Goal: Task Accomplishment & Management: Use online tool/utility

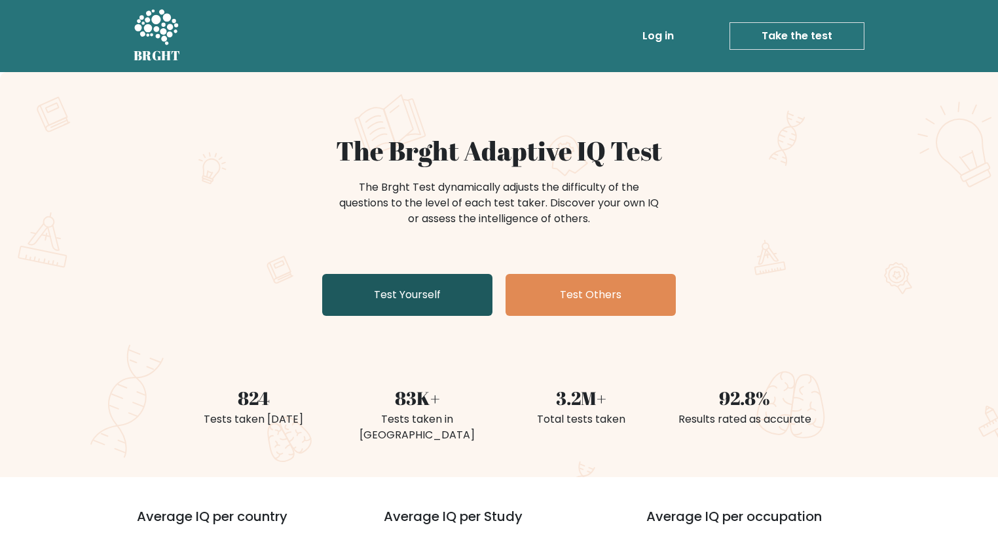
click at [449, 284] on link "Test Yourself" at bounding box center [407, 295] width 170 height 42
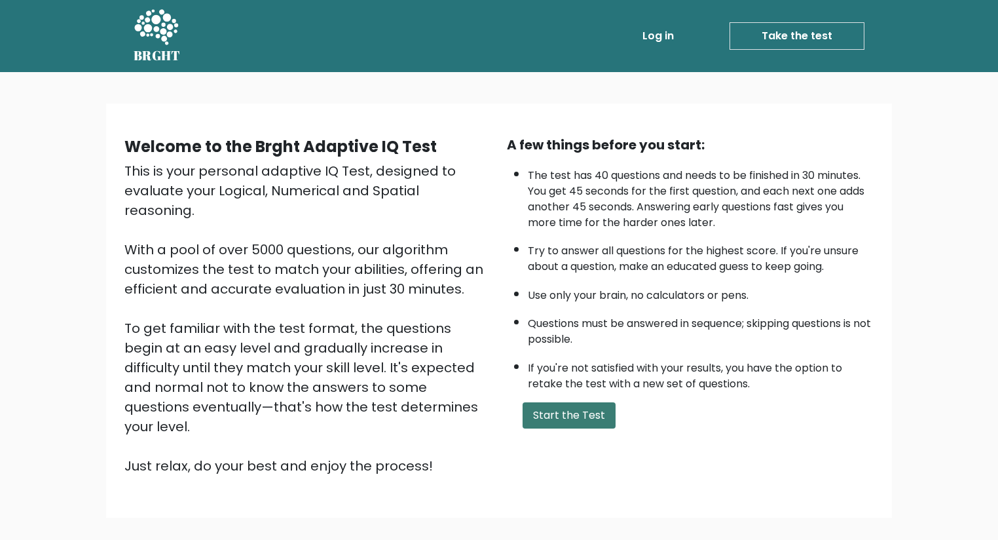
click at [542, 426] on button "Start the Test" at bounding box center [569, 415] width 93 height 26
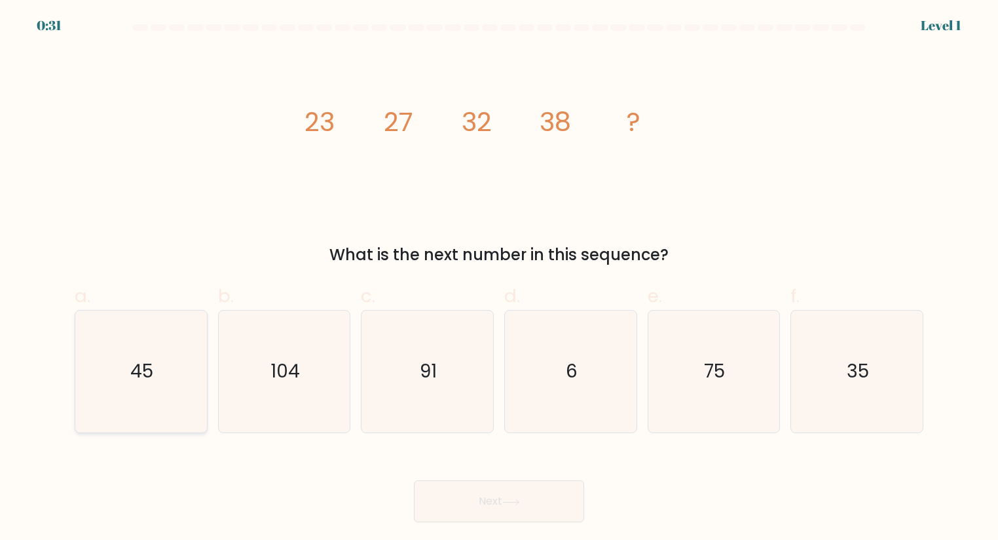
click at [139, 362] on text "45" at bounding box center [142, 372] width 23 height 26
click at [499, 278] on input "a. 45" at bounding box center [499, 274] width 1 height 9
radio input "true"
click at [512, 507] on button "Next" at bounding box center [499, 501] width 170 height 42
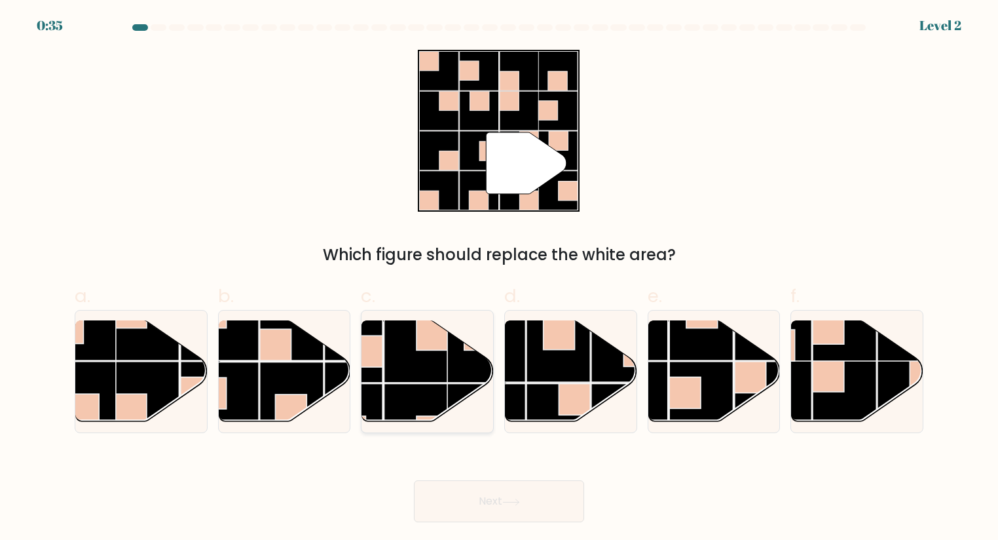
click at [461, 371] on rect at bounding box center [480, 350] width 64 height 64
click at [499, 278] on input "c." at bounding box center [499, 274] width 1 height 9
radio input "true"
click at [500, 496] on button "Next" at bounding box center [499, 501] width 170 height 42
